Goal: Navigation & Orientation: Find specific page/section

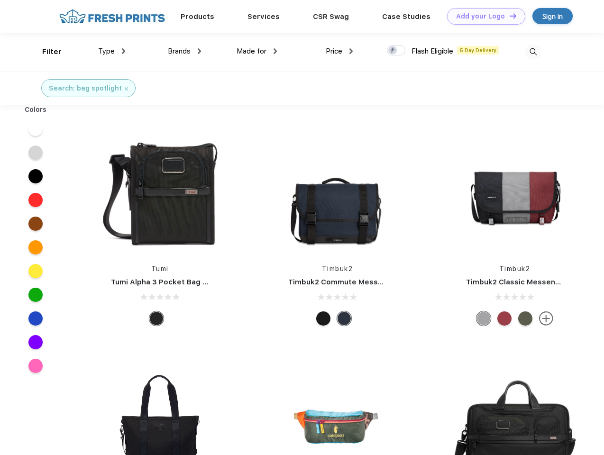
click at [483, 16] on link "Add your Logo Design Tool" at bounding box center [486, 16] width 78 height 17
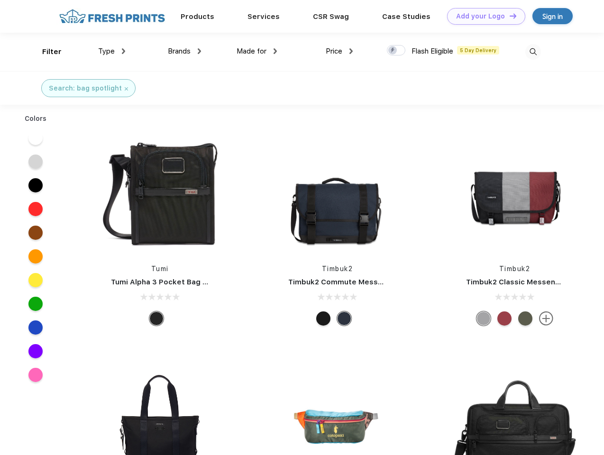
click at [0, 0] on div "Design Tool" at bounding box center [0, 0] width 0 height 0
click at [509, 16] on link "Add your Logo Design Tool" at bounding box center [486, 16] width 78 height 17
click at [46, 52] on div "Filter" at bounding box center [51, 51] width 19 height 11
click at [112, 51] on span "Type" at bounding box center [106, 51] width 17 height 9
click at [185, 51] on span "Brands" at bounding box center [179, 51] width 23 height 9
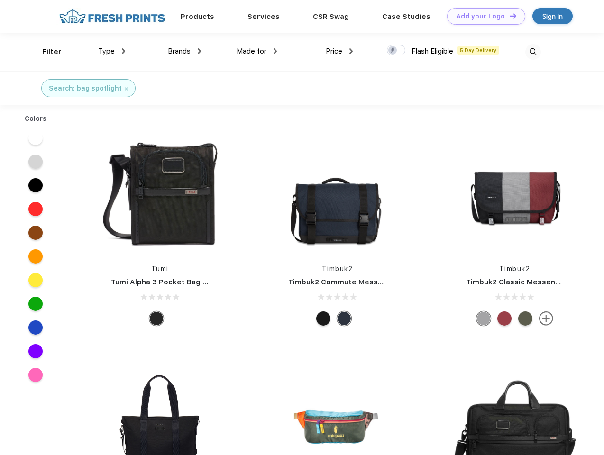
click at [257, 51] on span "Made for" at bounding box center [252, 51] width 30 height 9
click at [340, 51] on span "Price" at bounding box center [334, 51] width 17 height 9
click at [397, 51] on div at bounding box center [396, 50] width 19 height 10
click at [393, 51] on input "checkbox" at bounding box center [390, 48] width 6 height 6
click at [533, 52] on img at bounding box center [534, 52] width 16 height 16
